Goal: Transaction & Acquisition: Purchase product/service

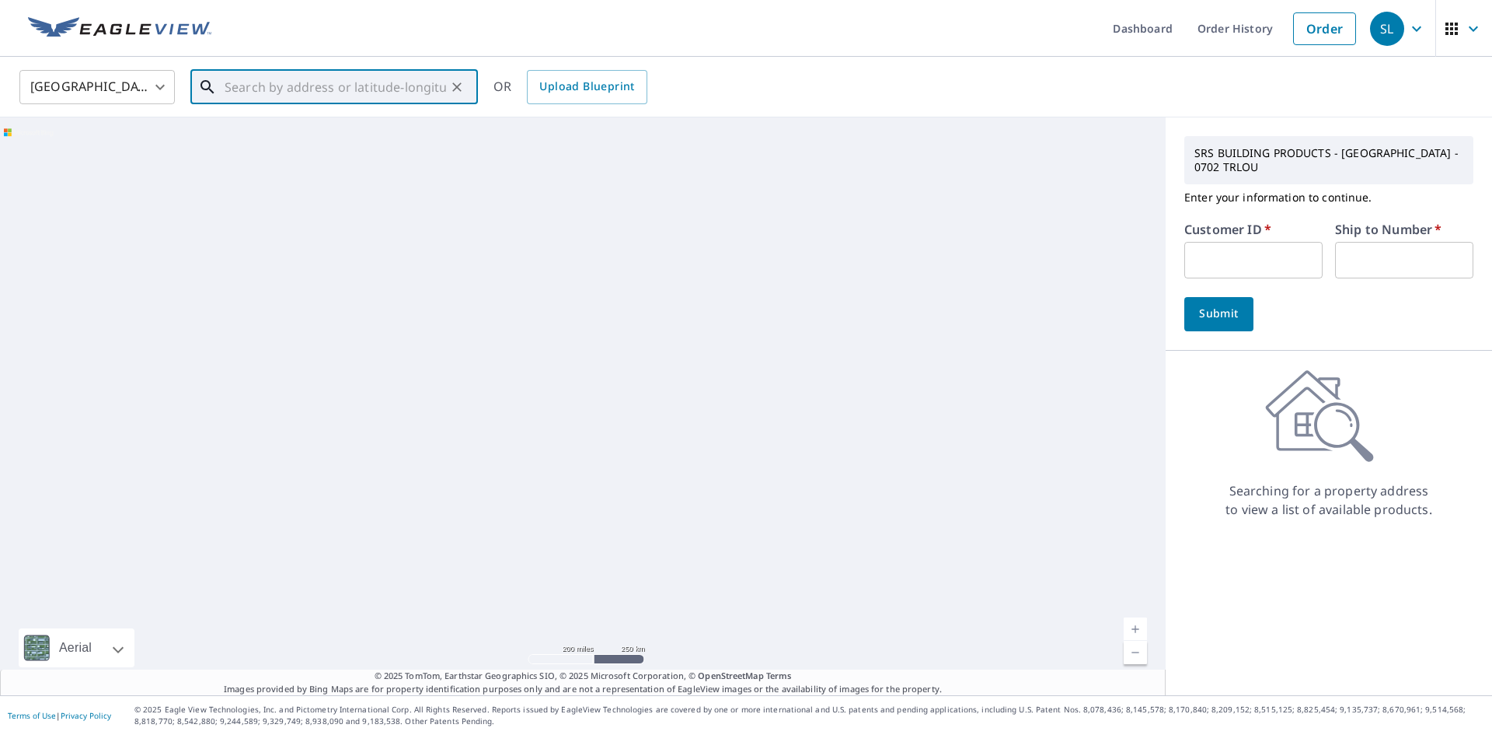
click at [402, 91] on input "text" at bounding box center [336, 87] width 222 height 44
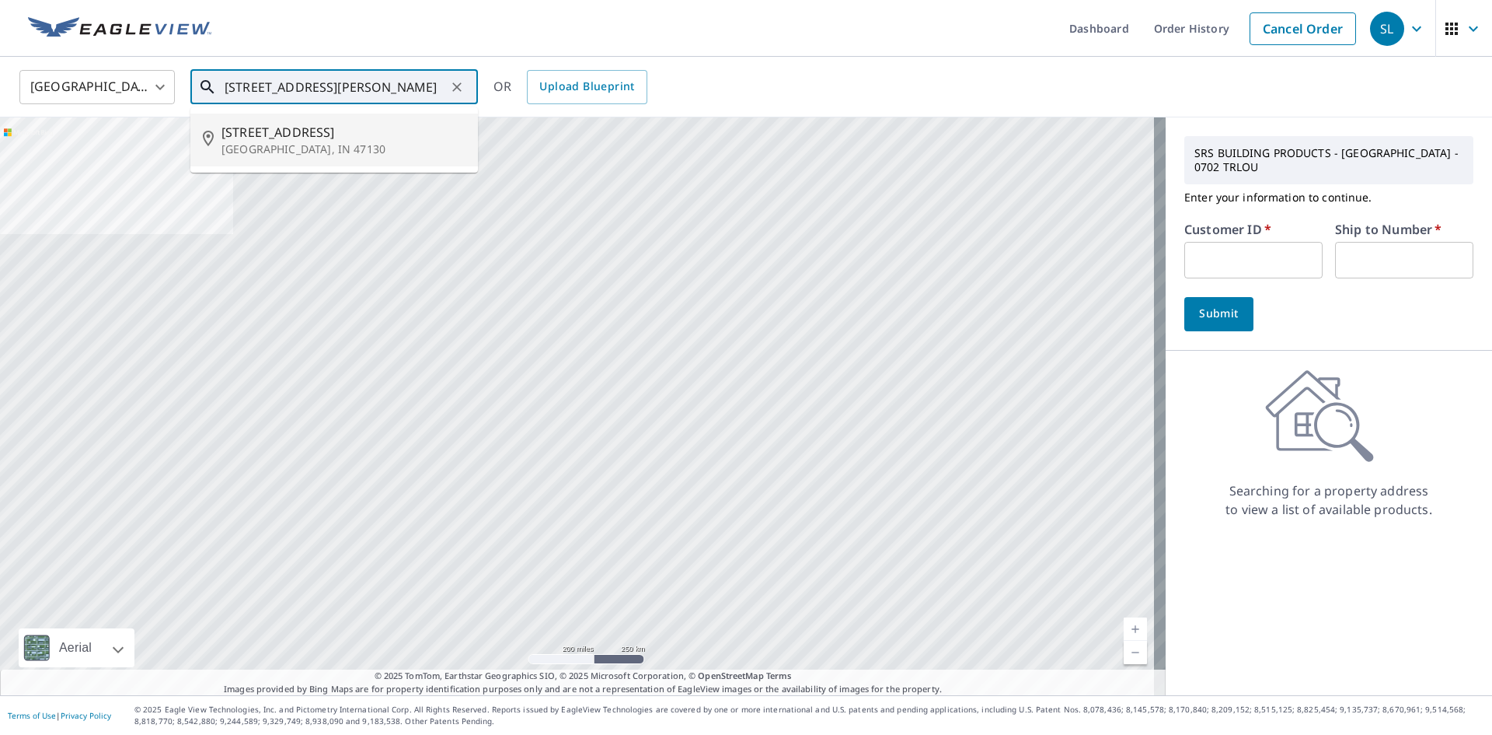
click at [376, 124] on span "[STREET_ADDRESS]" at bounding box center [344, 132] width 244 height 19
type input "[STREET_ADDRESS]"
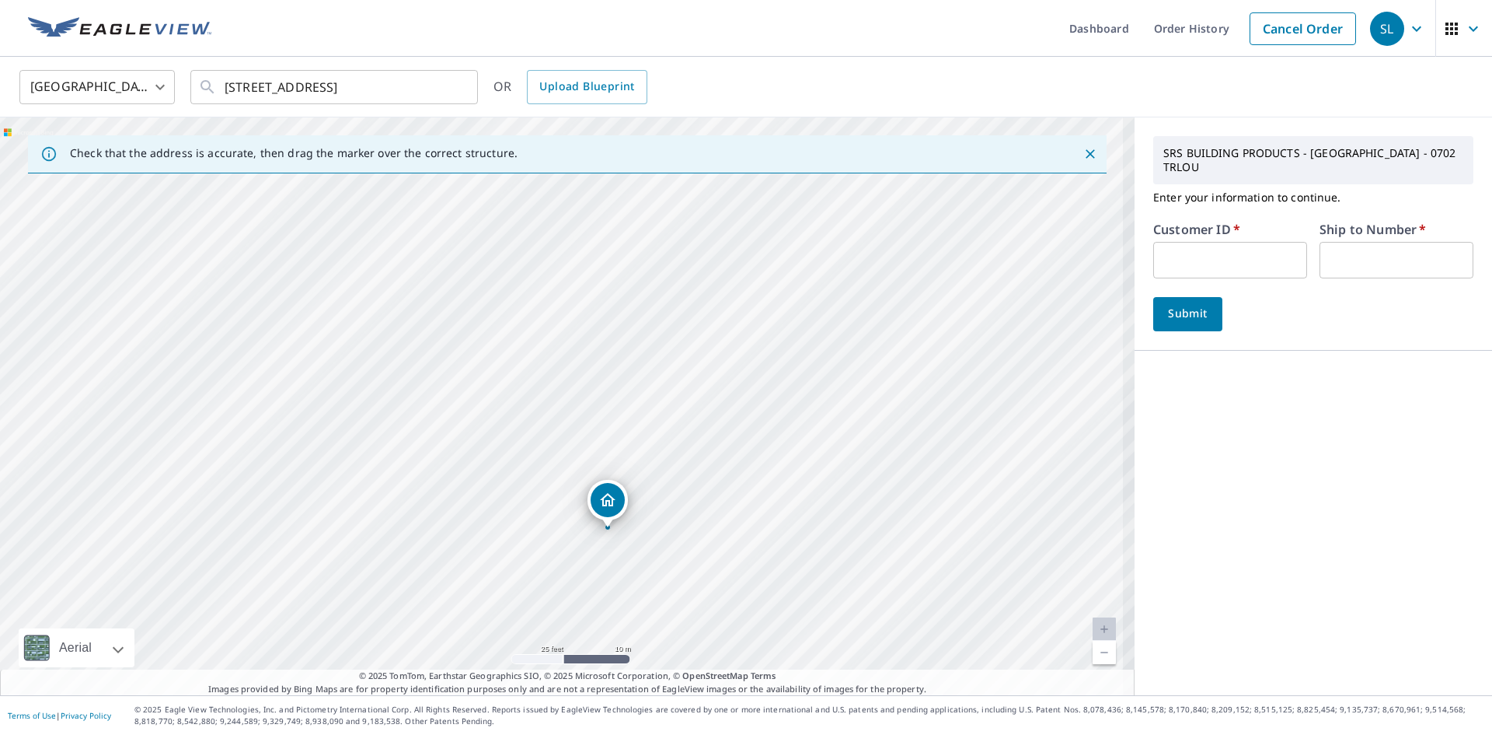
drag, startPoint x: 648, startPoint y: 439, endPoint x: 651, endPoint y: 300, distance: 139.2
click at [651, 301] on div "[STREET_ADDRESS]" at bounding box center [567, 406] width 1135 height 578
click at [1252, 242] on input "text" at bounding box center [1231, 260] width 154 height 37
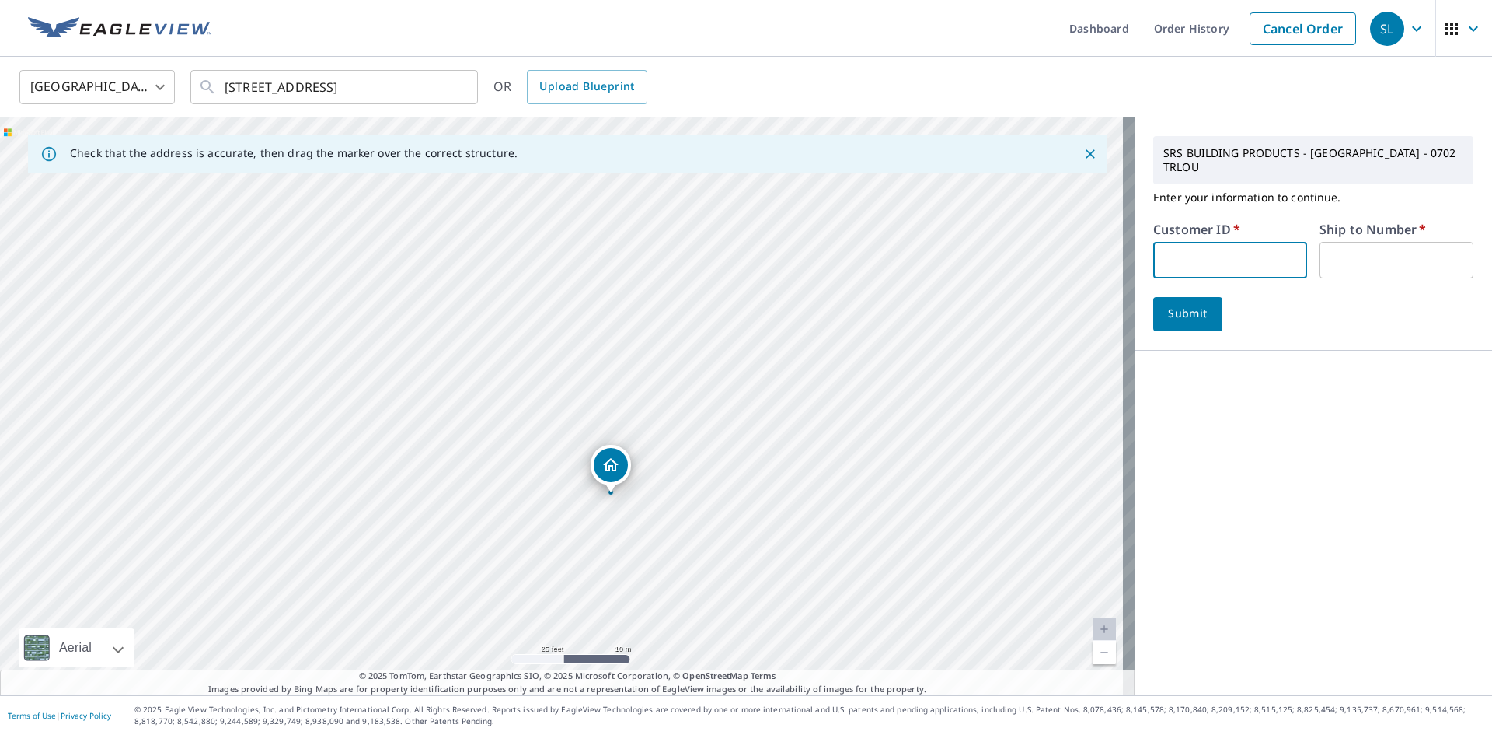
type input "PRS230"
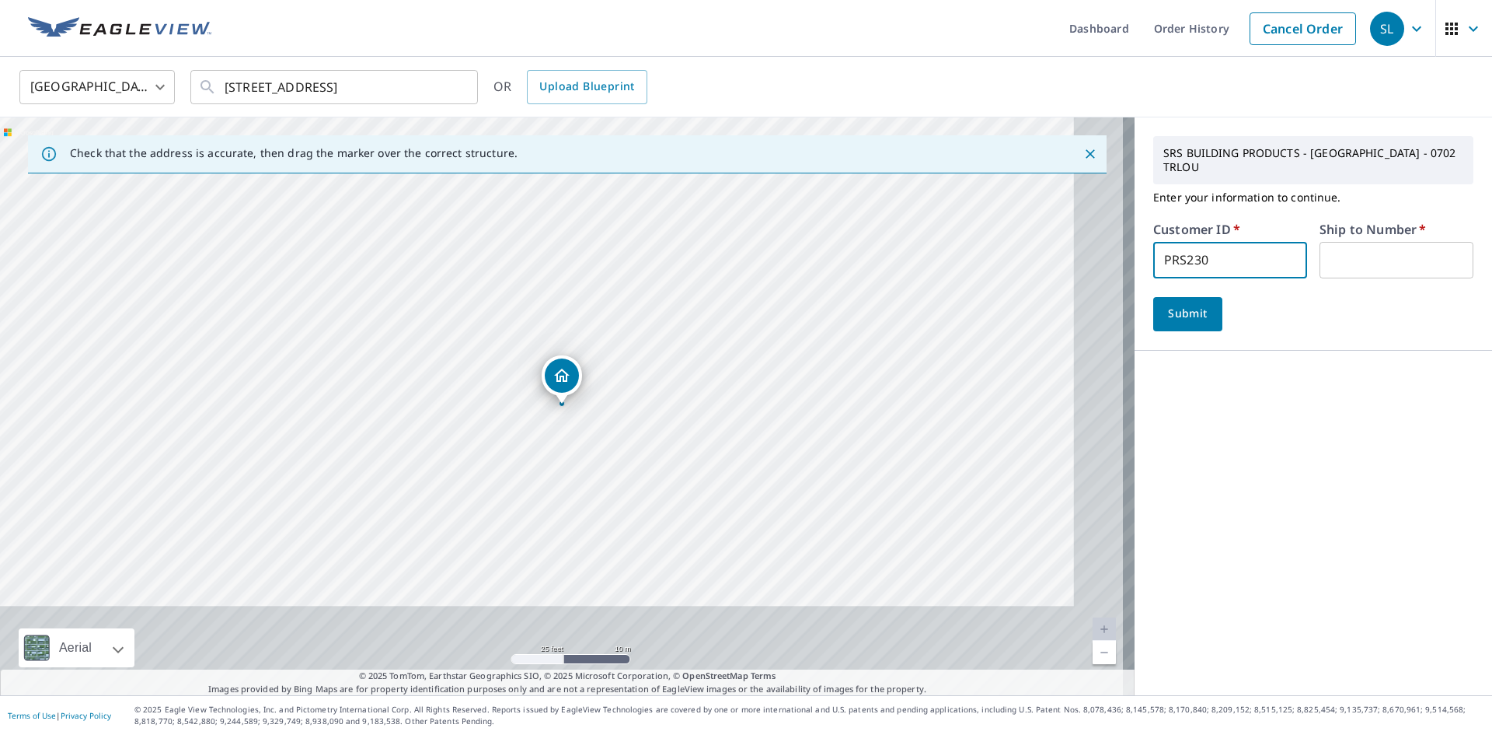
click at [1359, 242] on input "text" at bounding box center [1397, 260] width 154 height 37
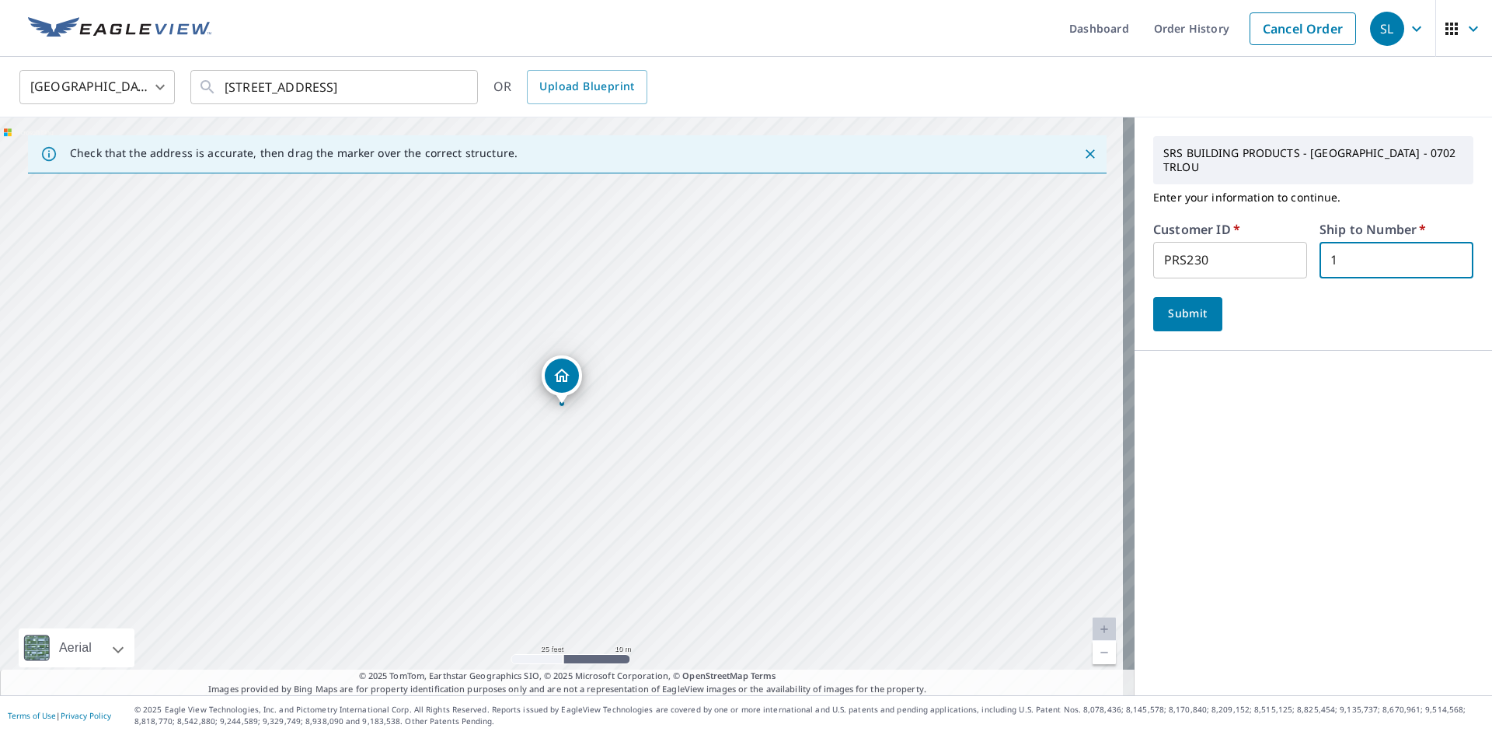
type input "1"
click at [1193, 304] on span "Submit" at bounding box center [1188, 313] width 44 height 19
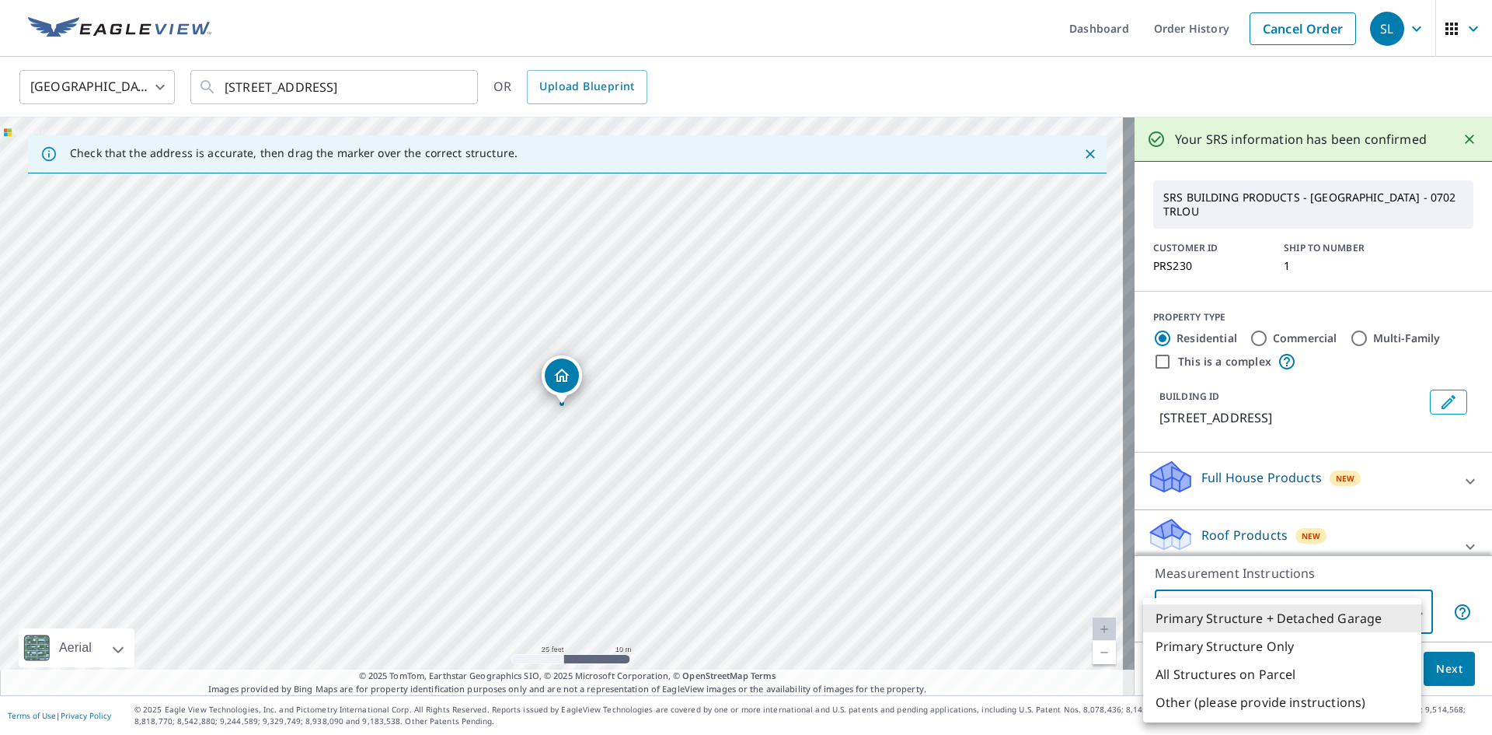
click at [1400, 610] on body "SL SL Dashboard Order History Cancel Order SL [GEOGRAPHIC_DATA] [GEOGRAPHIC_DAT…" at bounding box center [746, 367] width 1492 height 735
click at [1283, 651] on li "Primary Structure Only" at bounding box center [1282, 646] width 278 height 28
type input "2"
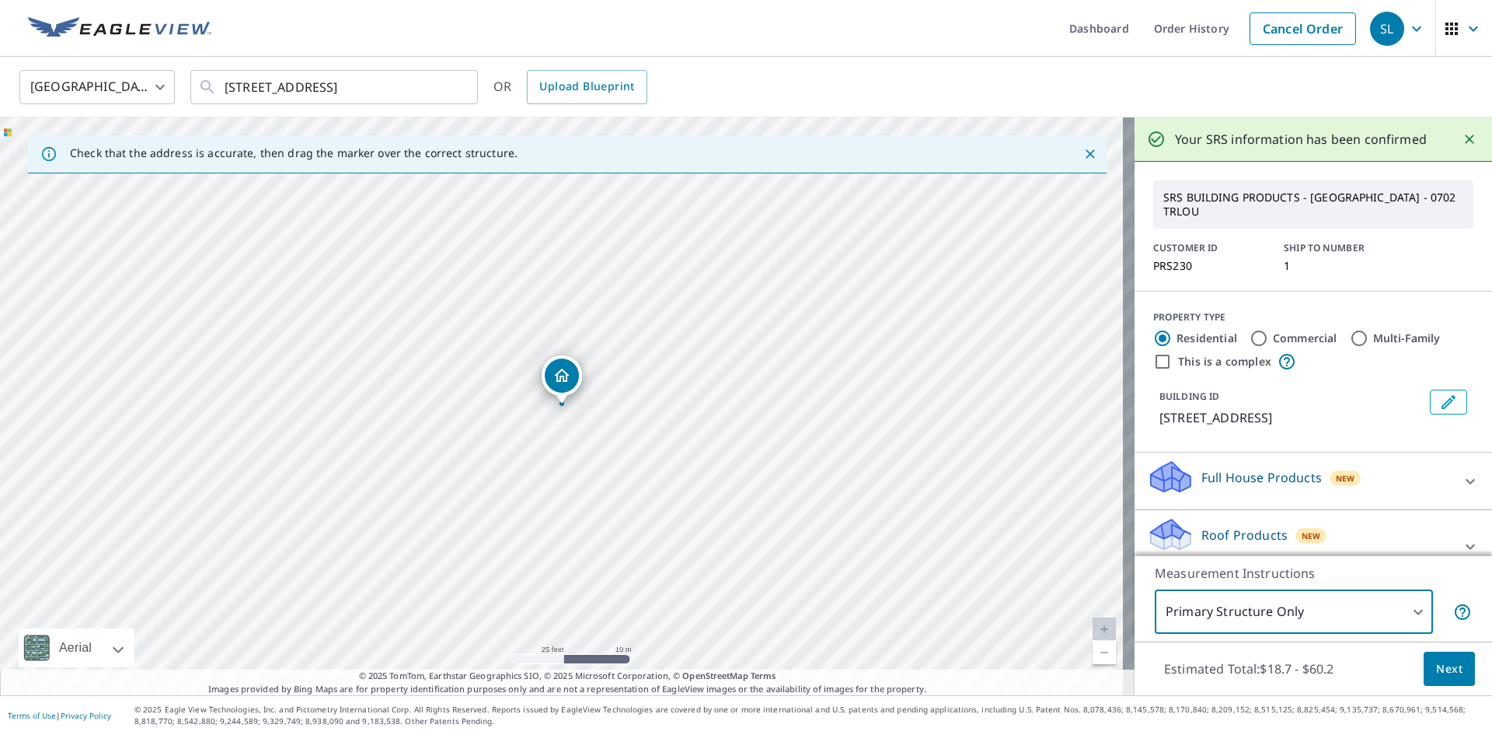
click at [1437, 669] on span "Next" at bounding box center [1450, 668] width 26 height 19
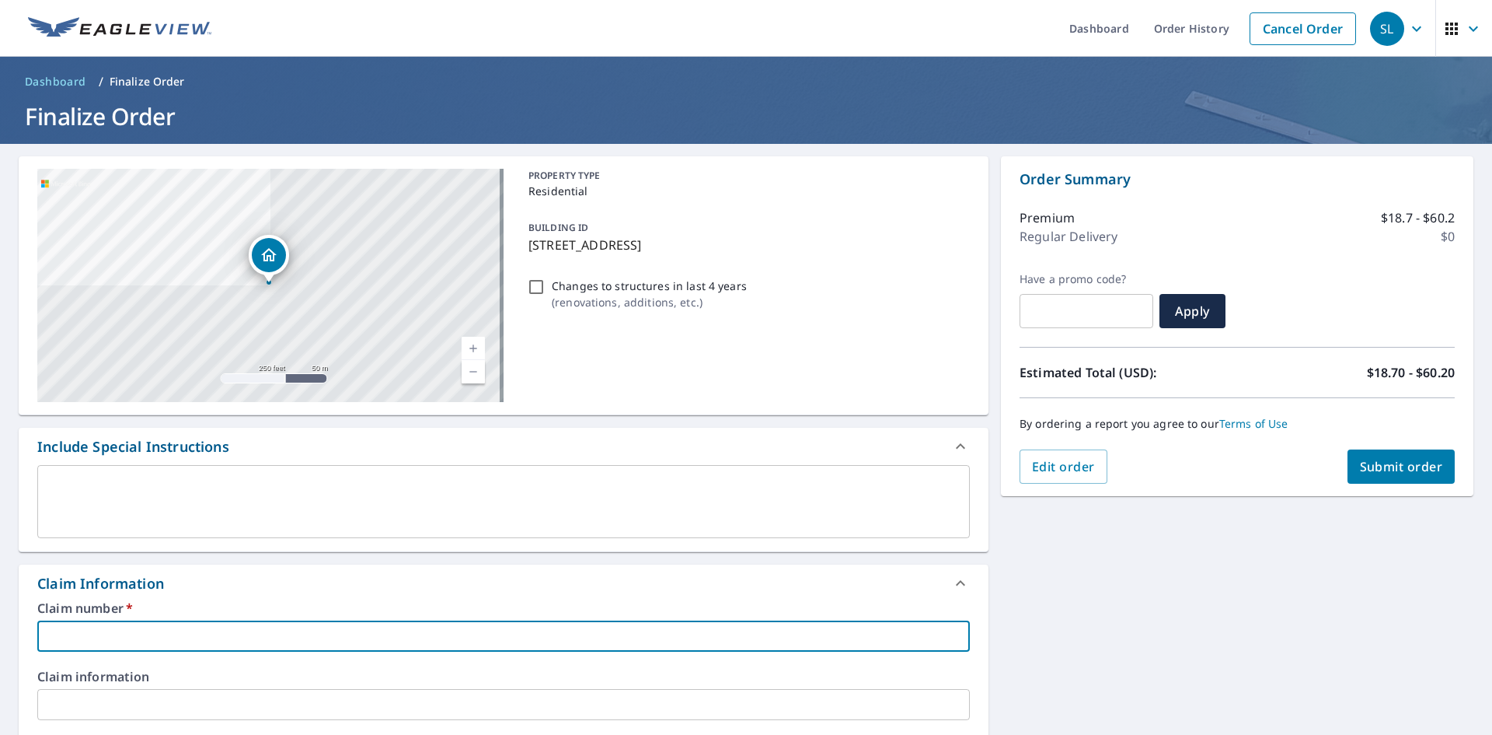
click at [243, 633] on input "text" at bounding box center [503, 635] width 933 height 31
type input "[PERSON_NAME]"
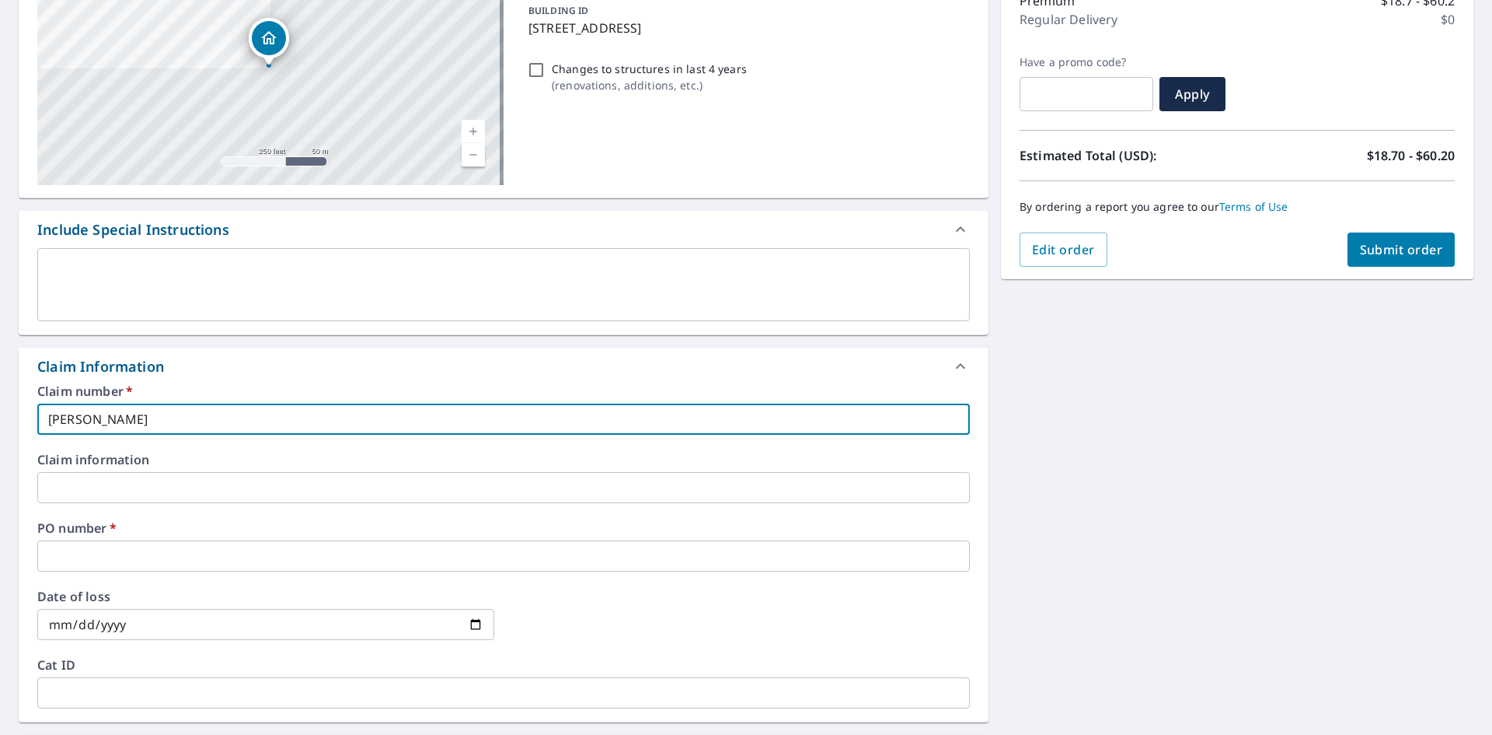
scroll to position [233, 0]
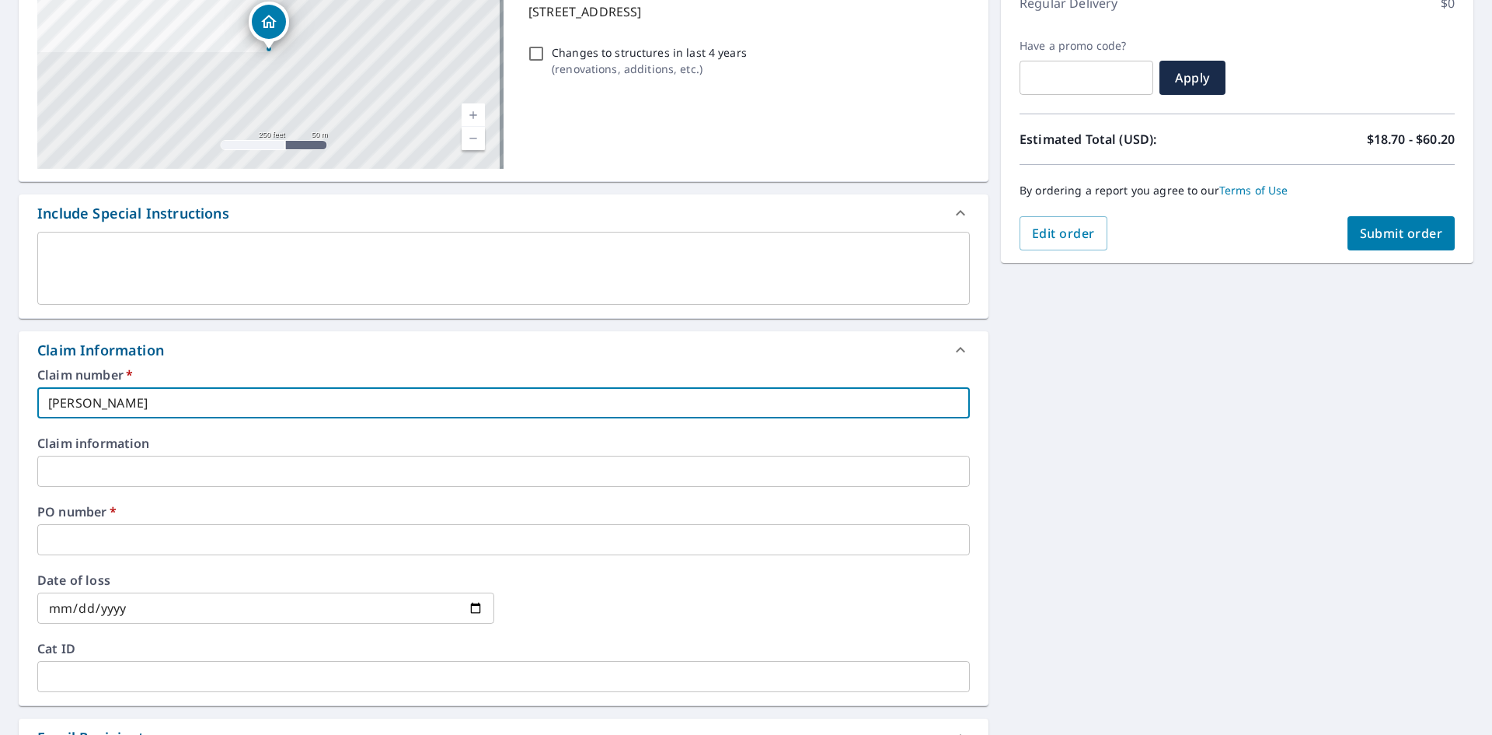
click at [207, 536] on input "text" at bounding box center [503, 539] width 933 height 31
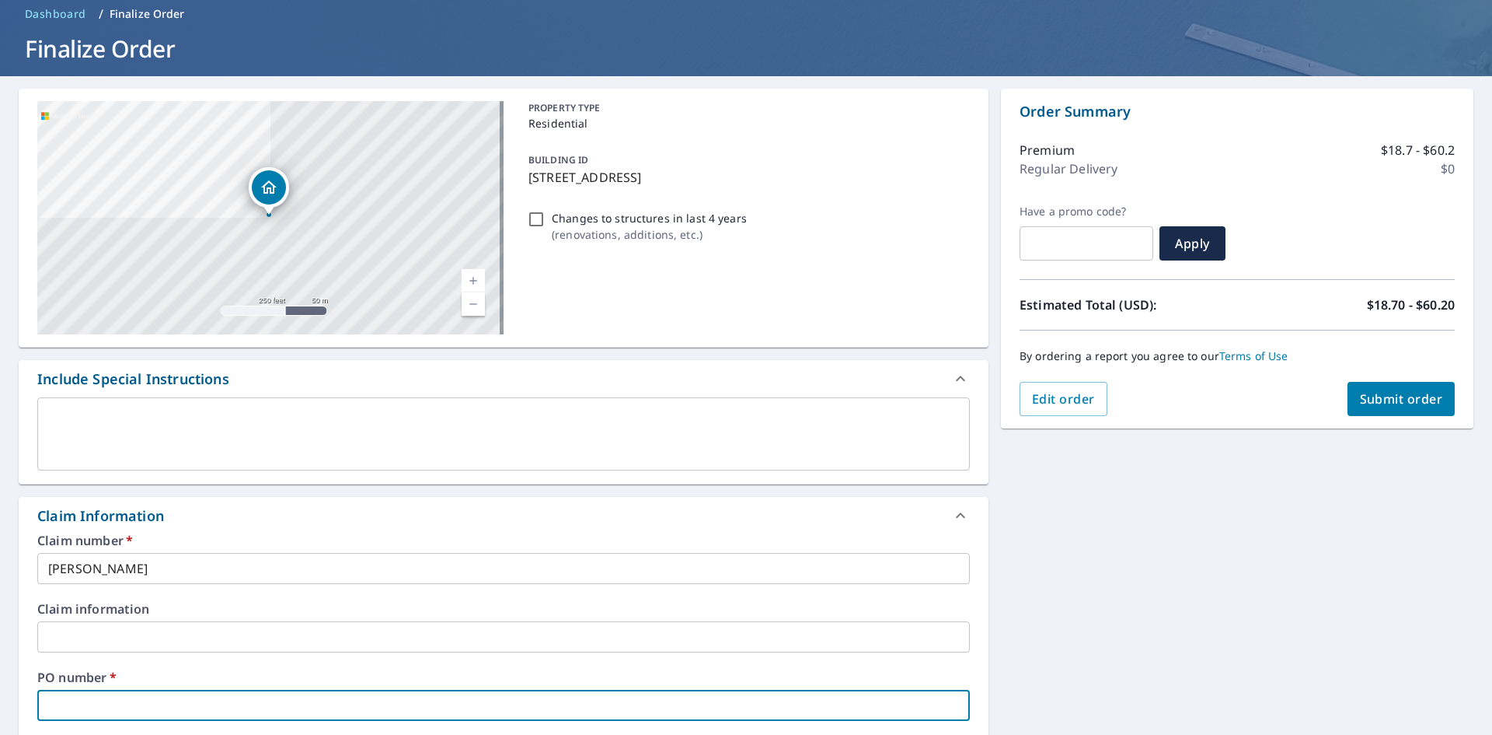
scroll to position [0, 0]
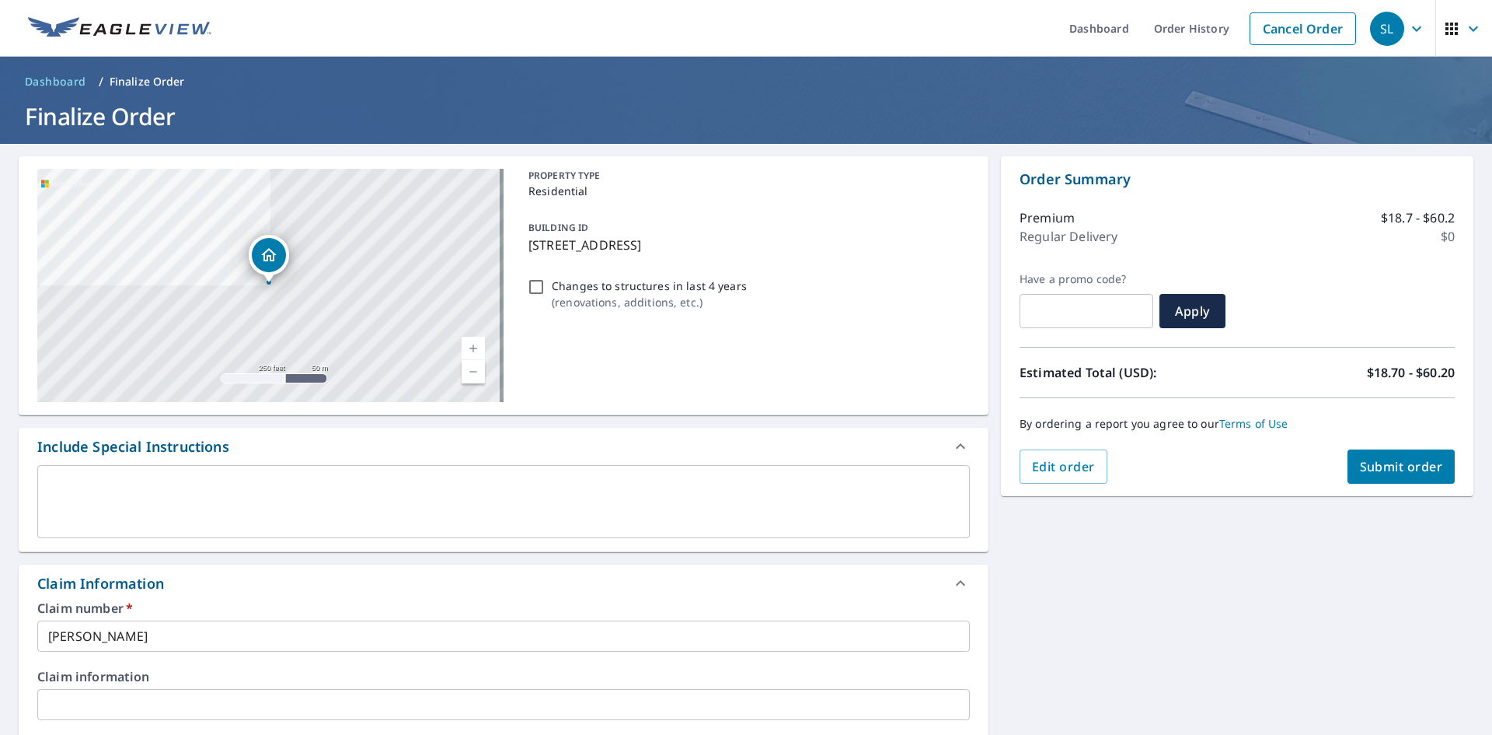
click at [768, 243] on p "[STREET_ADDRESS]" at bounding box center [746, 245] width 435 height 19
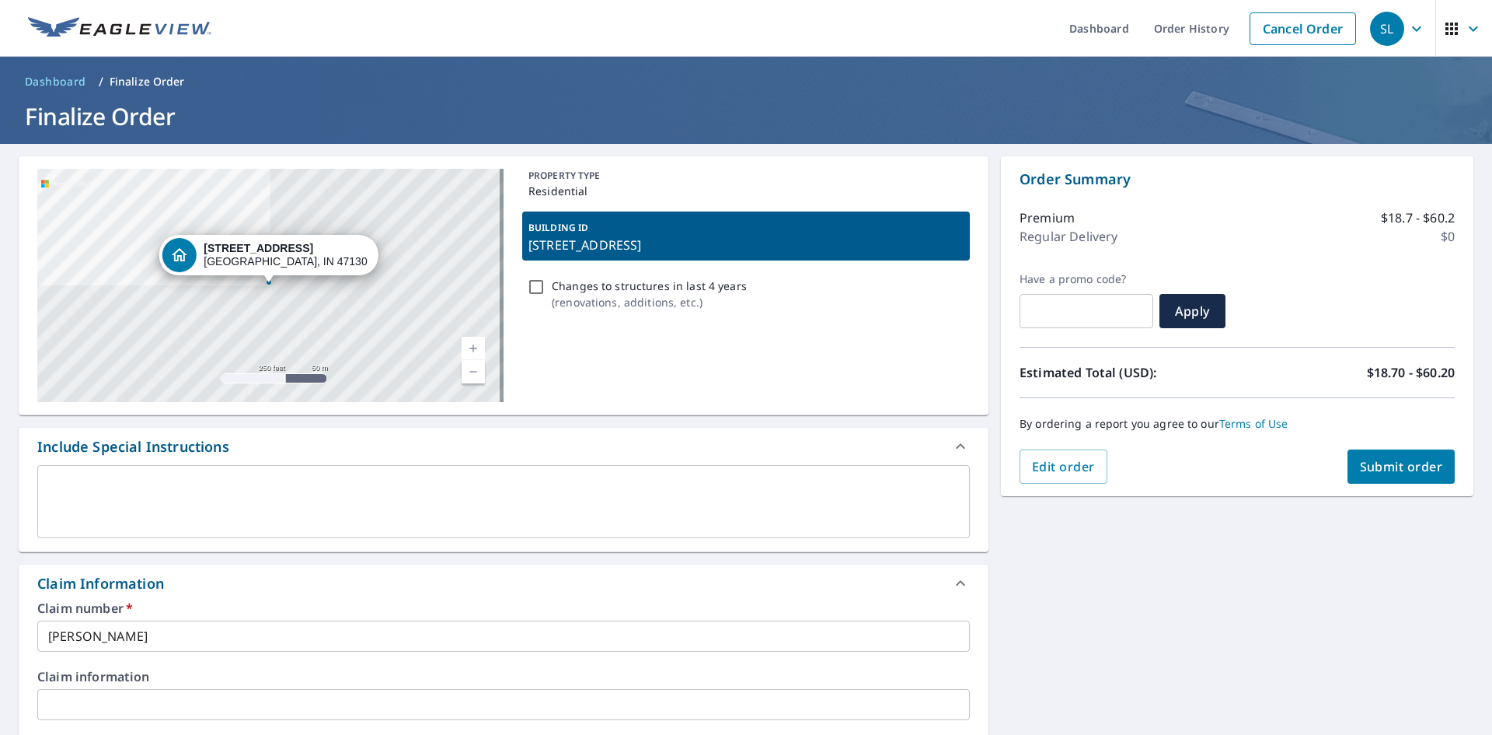
drag, startPoint x: 768, startPoint y: 243, endPoint x: 755, endPoint y: 246, distance: 13.6
click at [755, 246] on p "[STREET_ADDRESS]" at bounding box center [746, 245] width 435 height 19
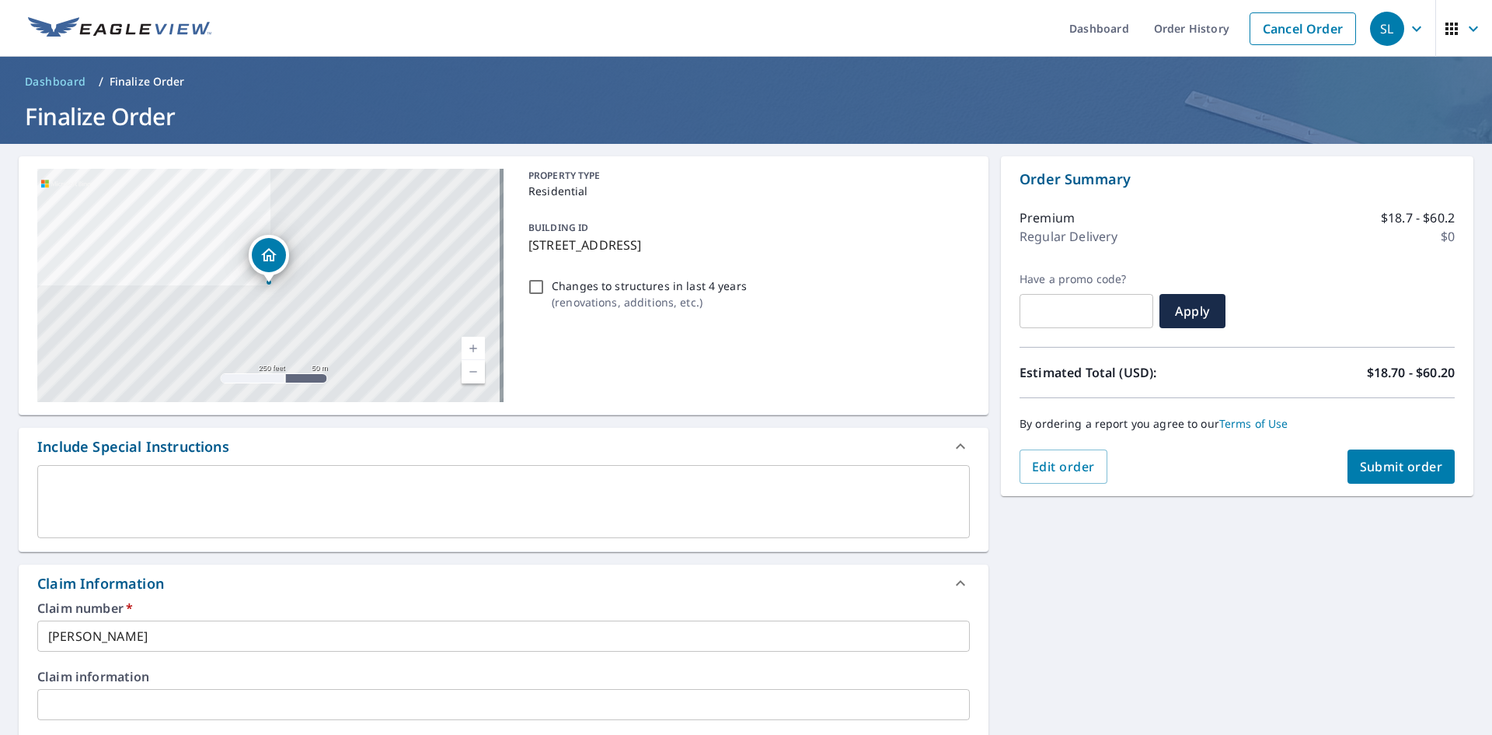
drag, startPoint x: 521, startPoint y: 249, endPoint x: 766, endPoint y: 257, distance: 245.8
click at [766, 257] on div "BUILDING ID [STREET_ADDRESS]" at bounding box center [746, 235] width 448 height 49
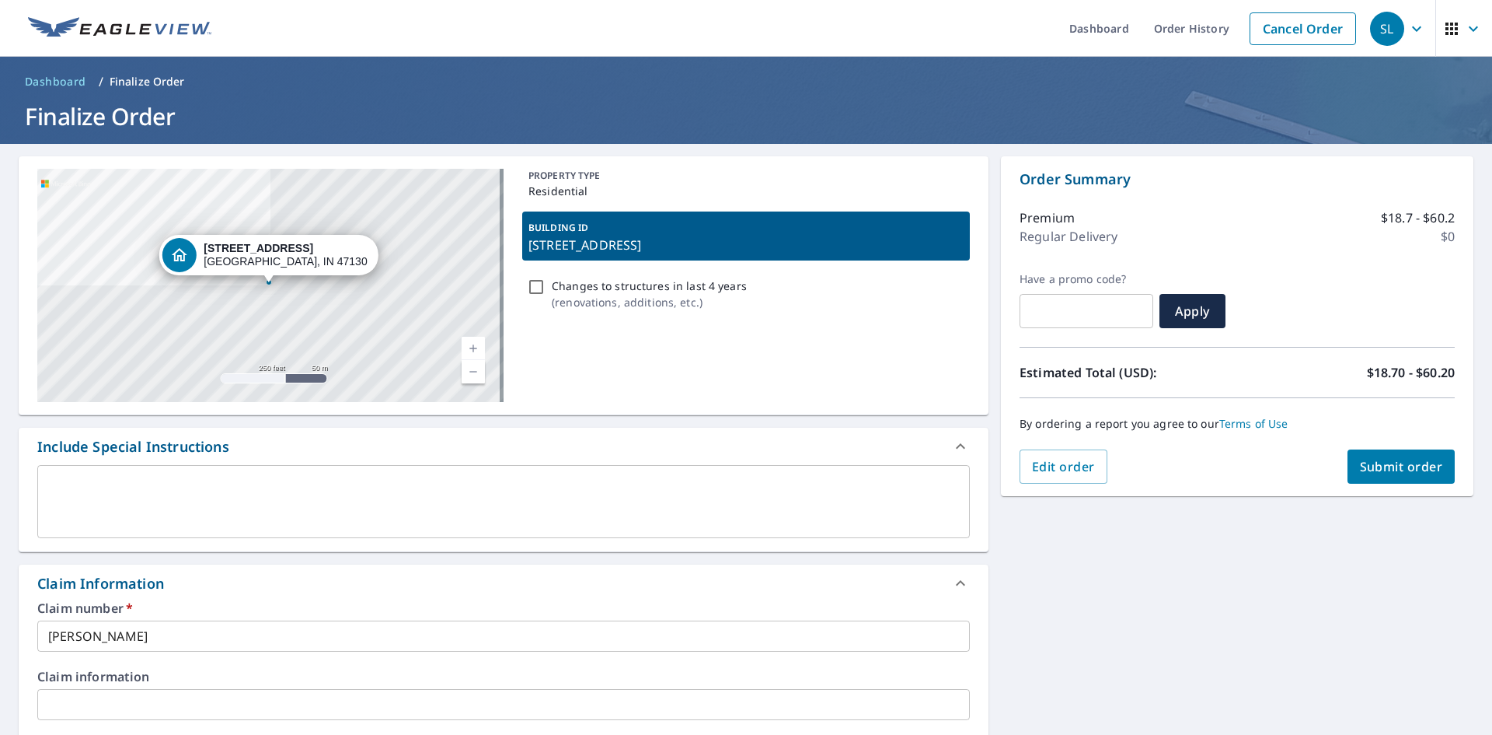
copy p "[STREET_ADDRESS]"
click at [748, 333] on div "PROPERTY TYPE Residential BUILDING ID [STREET_ADDRESS] Changes to structures in…" at bounding box center [746, 285] width 448 height 233
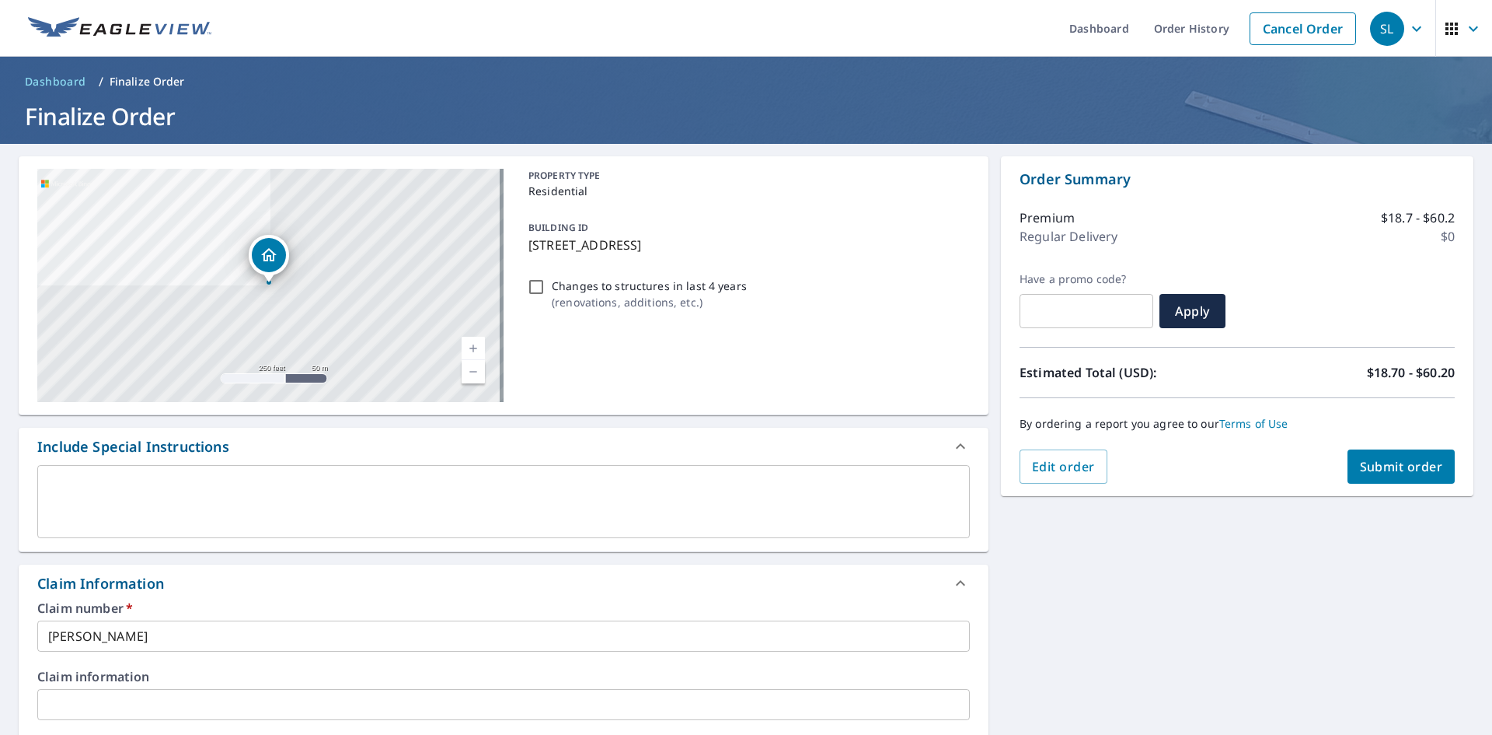
drag, startPoint x: 525, startPoint y: 249, endPoint x: 766, endPoint y: 251, distance: 240.2
click at [766, 251] on p "[STREET_ADDRESS]" at bounding box center [746, 245] width 435 height 19
checkbox input "true"
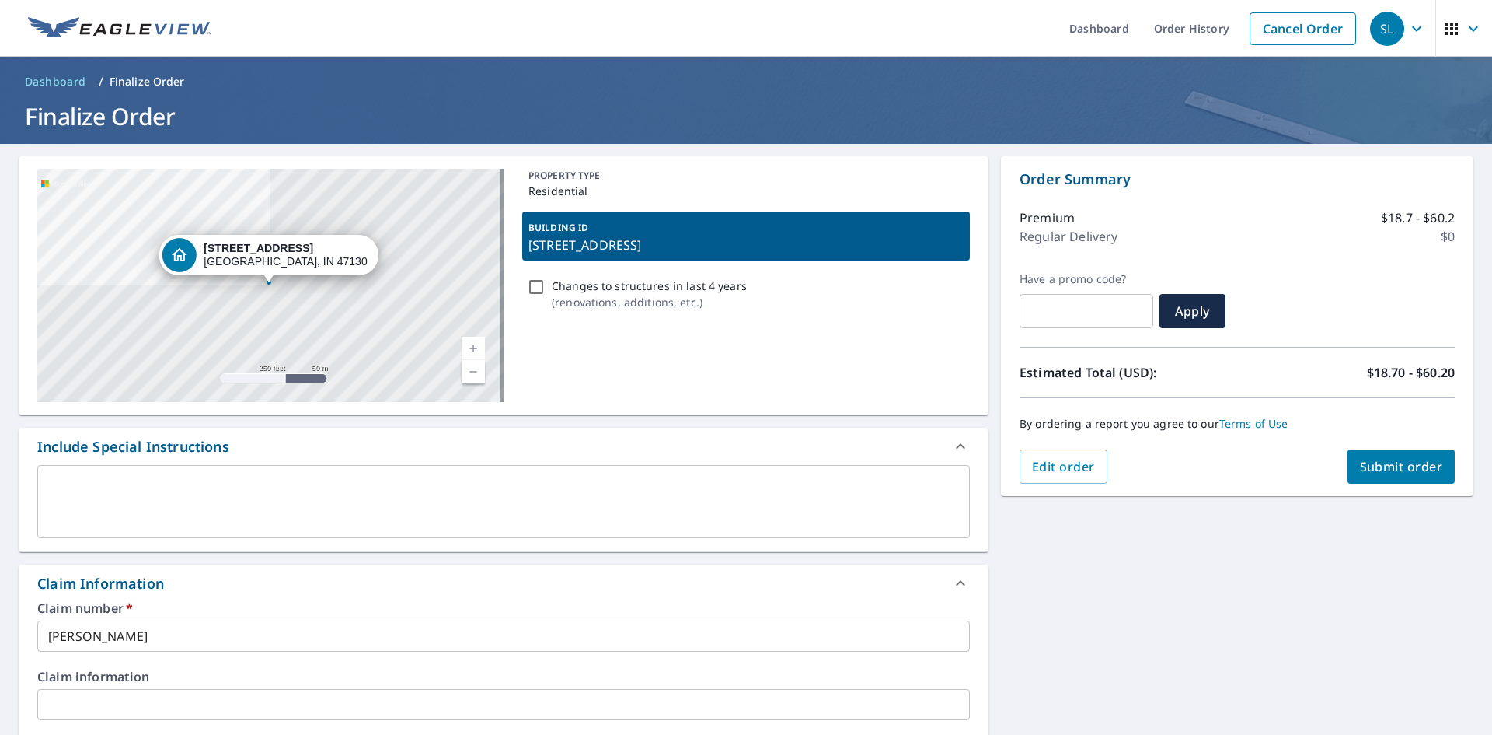
copy p "[STREET_ADDRESS]"
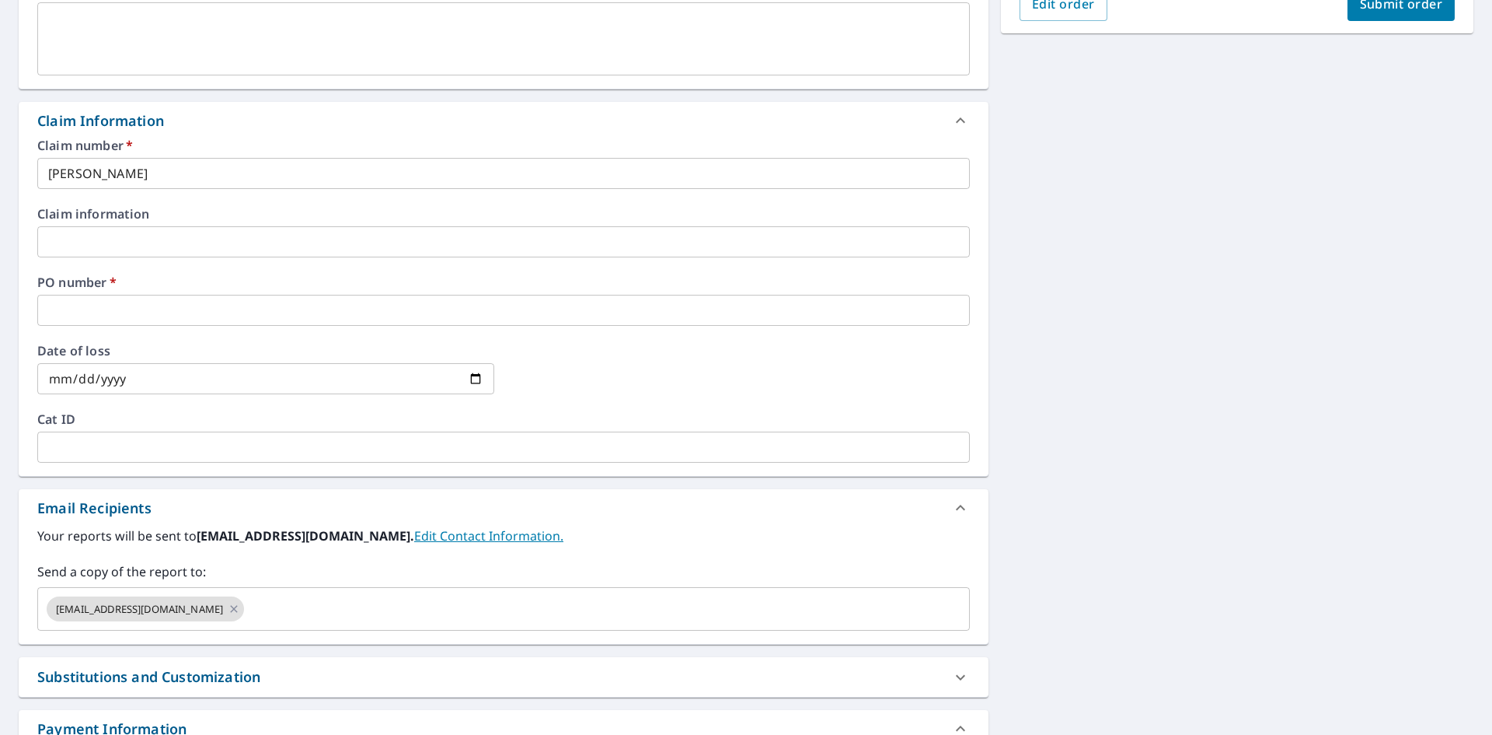
scroll to position [466, 0]
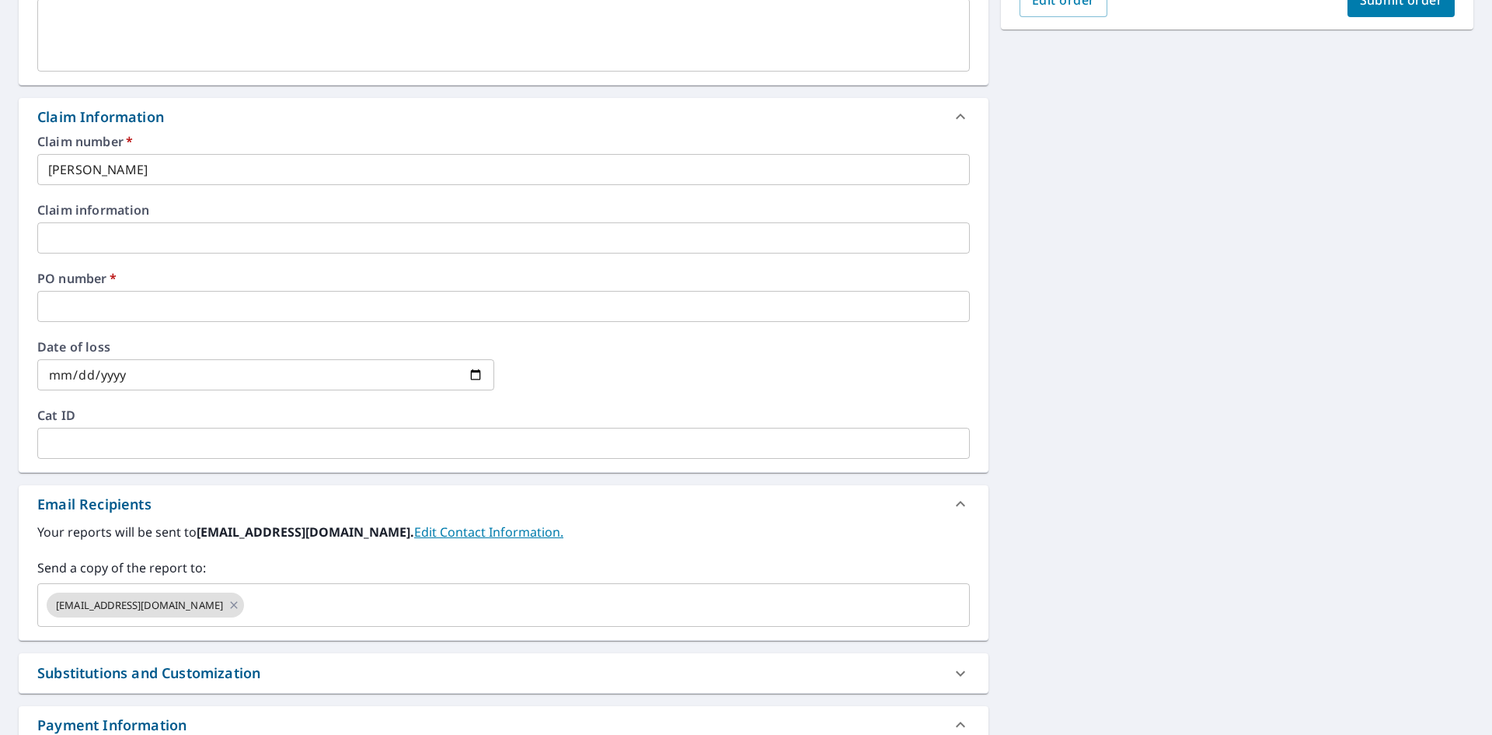
click at [212, 299] on input "text" at bounding box center [503, 306] width 933 height 31
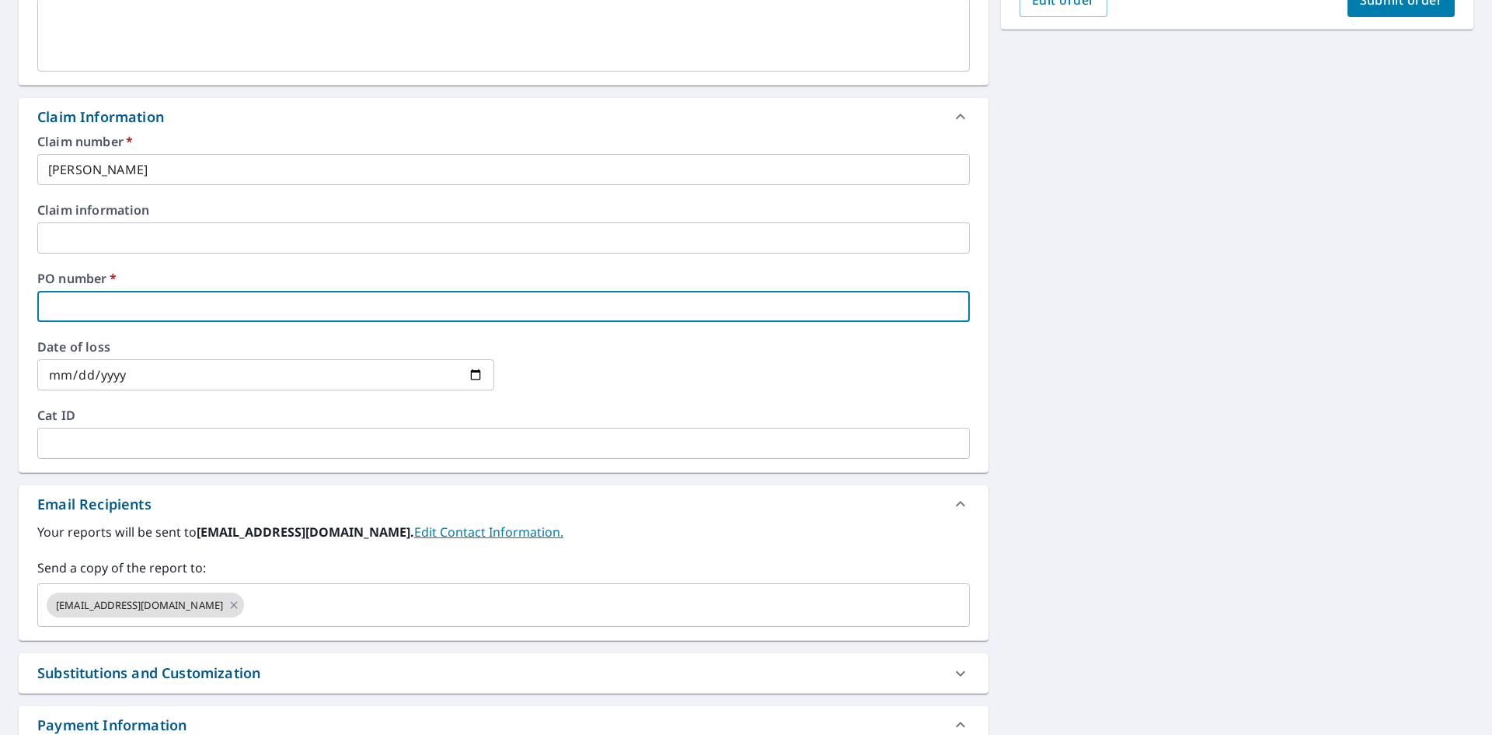
paste input "[STREET_ADDRESS]"
type input "[STREET_ADDRESS]"
checkbox input "true"
type input "[STREET_ADDRESS]"
click at [274, 618] on input "text" at bounding box center [592, 605] width 693 height 30
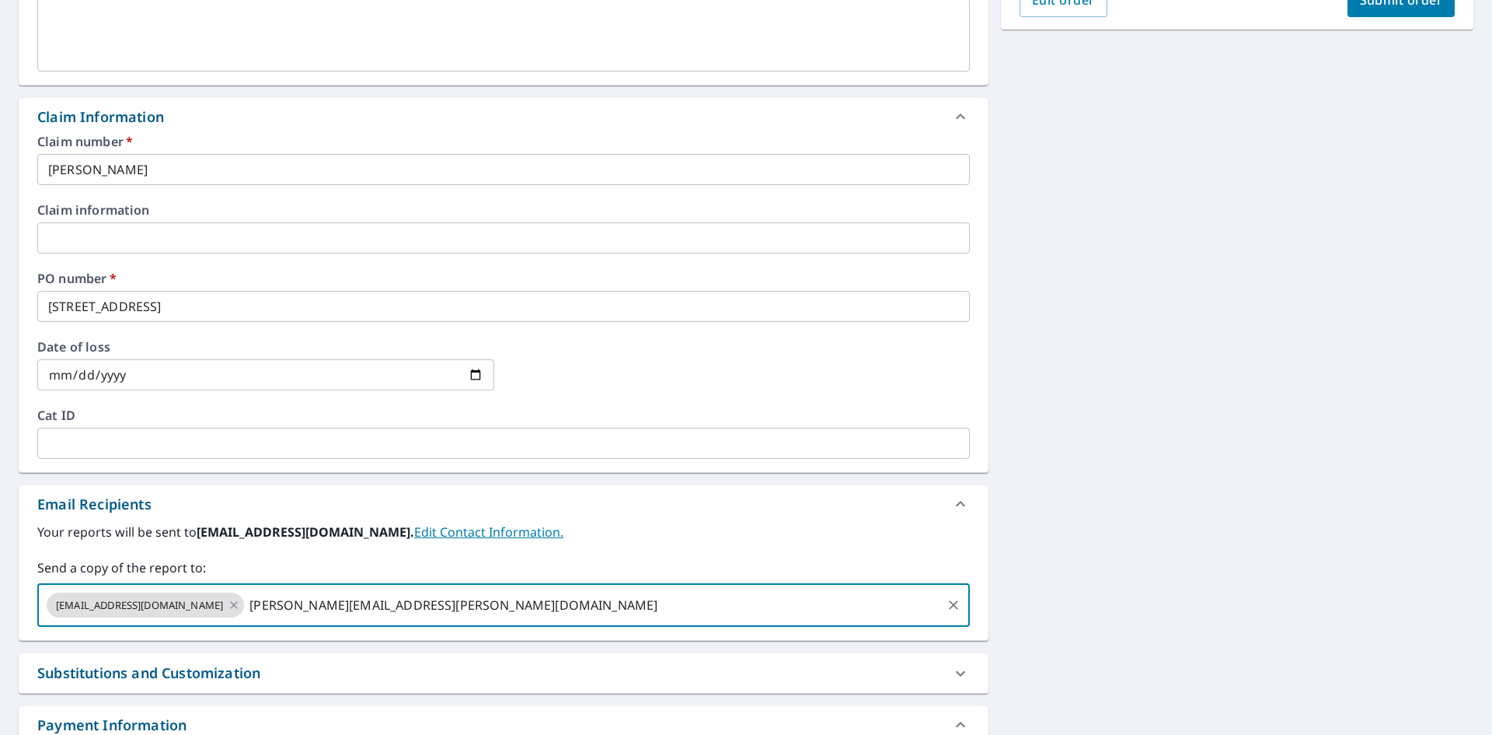
type input "[PERSON_NAME][EMAIL_ADDRESS][PERSON_NAME][DOMAIN_NAME]"
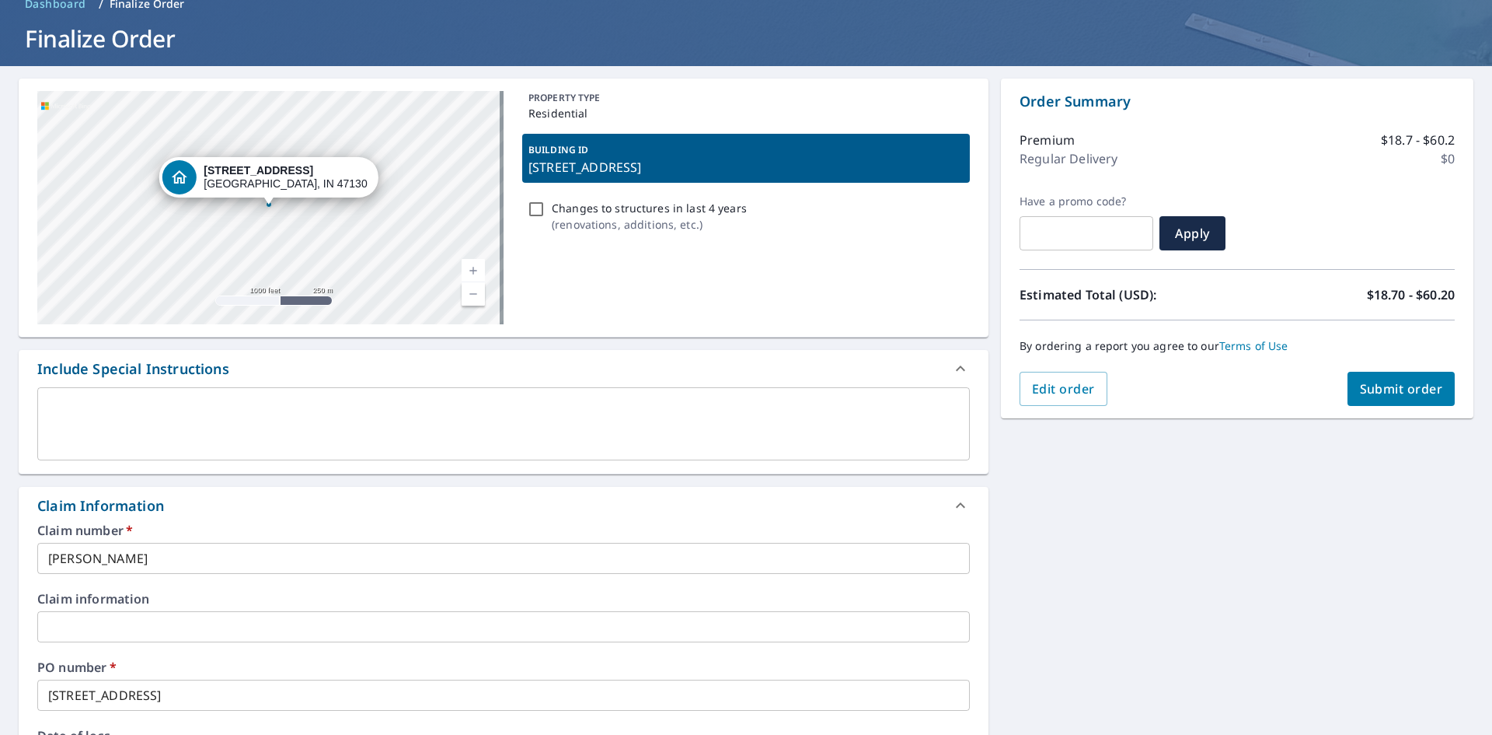
scroll to position [0, 0]
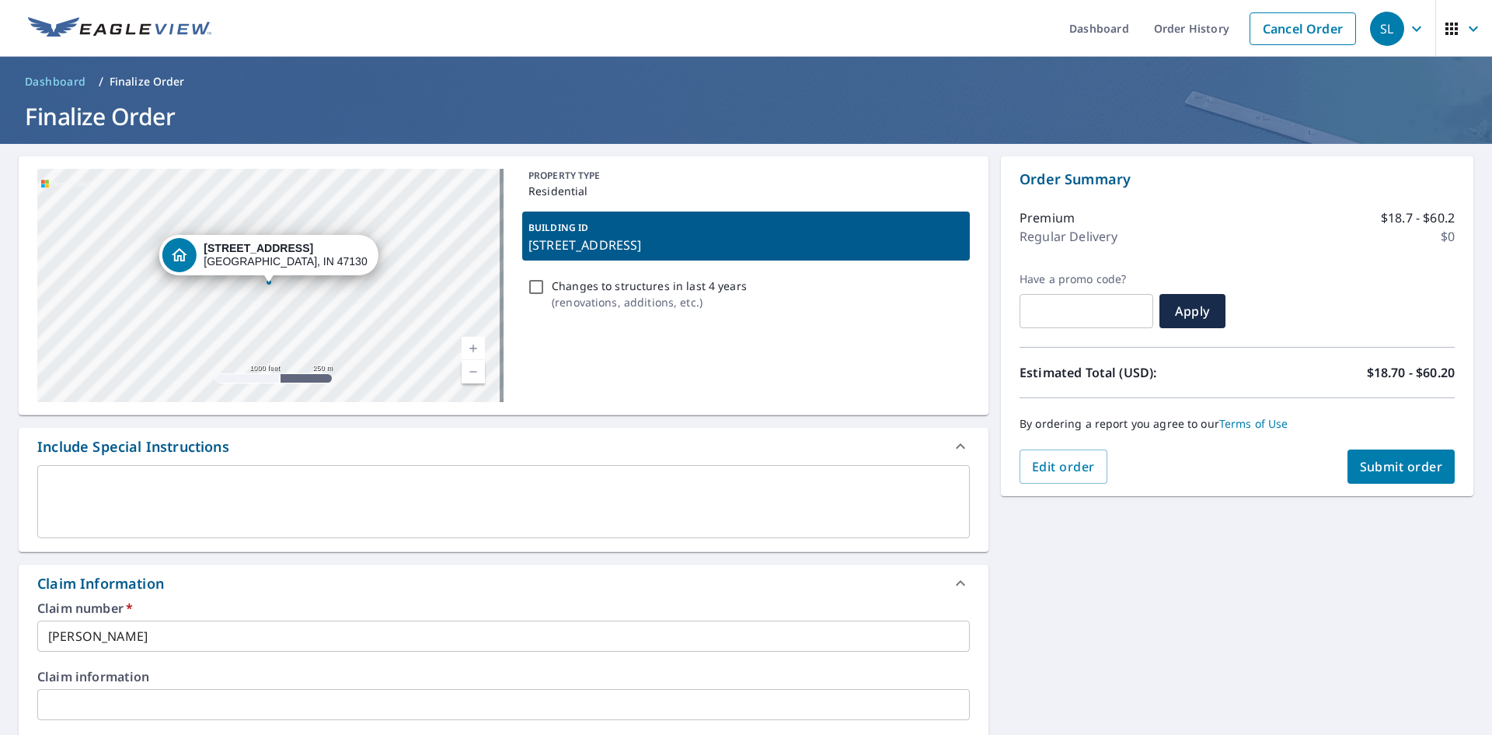
click at [1411, 464] on span "Submit order" at bounding box center [1401, 466] width 83 height 17
checkbox input "true"
